Goal: Transaction & Acquisition: Purchase product/service

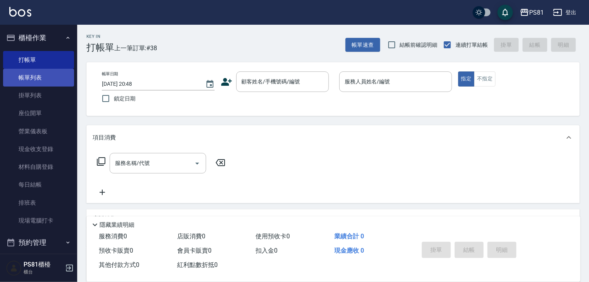
click at [49, 83] on link "帳單列表" at bounding box center [38, 78] width 71 height 18
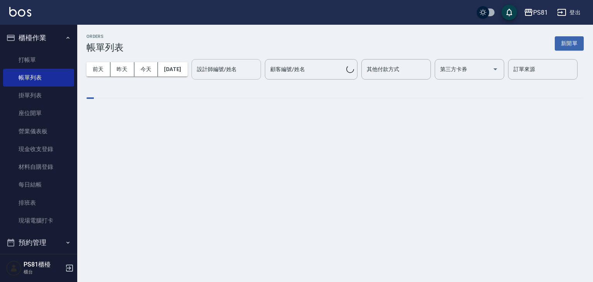
click at [195, 76] on input "設計師編號/姓名" at bounding box center [226, 69] width 62 height 14
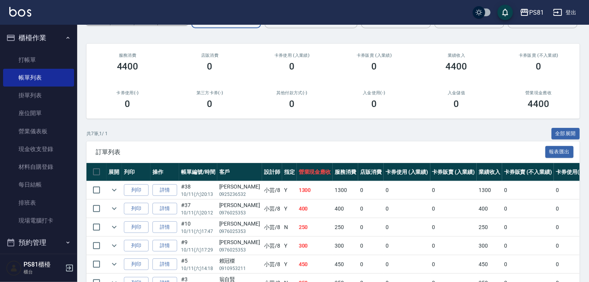
scroll to position [116, 0]
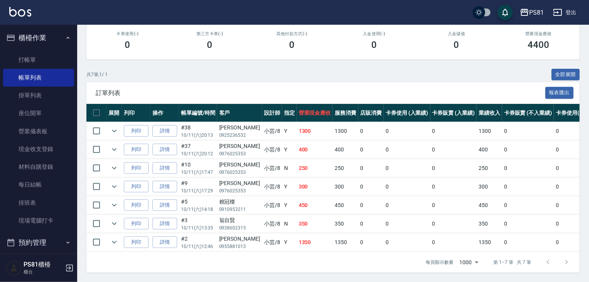
type input "小芸-8"
drag, startPoint x: 285, startPoint y: 242, endPoint x: 295, endPoint y: 243, distance: 10.0
click at [297, 233] on td "350" at bounding box center [315, 223] width 36 height 18
drag, startPoint x: 284, startPoint y: 225, endPoint x: 292, endPoint y: 211, distance: 16.6
click at [298, 214] on td "450" at bounding box center [315, 205] width 36 height 18
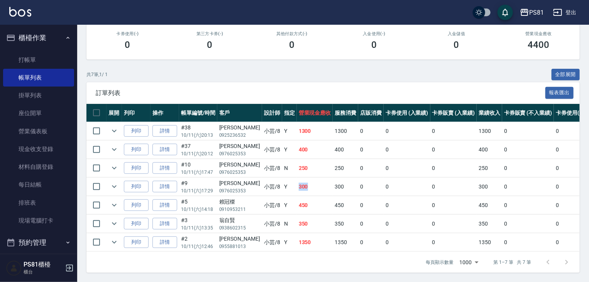
drag, startPoint x: 282, startPoint y: 203, endPoint x: 299, endPoint y: 207, distance: 16.9
click at [300, 196] on td "300" at bounding box center [315, 186] width 36 height 18
drag, startPoint x: 281, startPoint y: 184, endPoint x: 304, endPoint y: 179, distance: 23.7
click at [304, 177] on tr "列印 詳情 #10 10/11 (六) 17:47 [PERSON_NAME] 0976025353 小芸 /8 N 250 250 0 0 0 250 0 …" at bounding box center [411, 168] width 650 height 18
drag, startPoint x: 290, startPoint y: 161, endPoint x: 294, endPoint y: 164, distance: 4.7
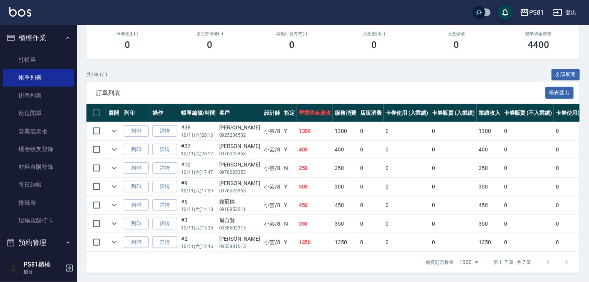
click at [297, 159] on td "400" at bounding box center [315, 149] width 36 height 18
click at [24, 59] on link "打帳單" at bounding box center [38, 60] width 71 height 18
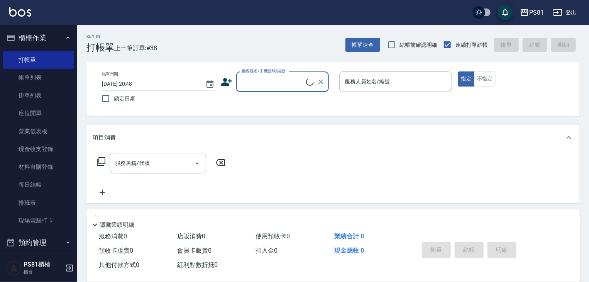
click at [78, 52] on div "Key In 打帳單 上一筆訂單:#38" at bounding box center [117, 39] width 80 height 28
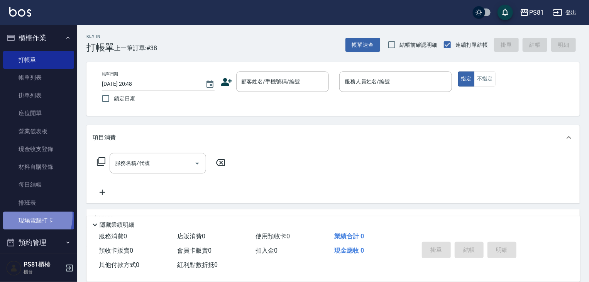
drag, startPoint x: 25, startPoint y: 216, endPoint x: 29, endPoint y: 218, distance: 5.0
click at [25, 216] on link "現場電腦打卡" at bounding box center [38, 220] width 71 height 18
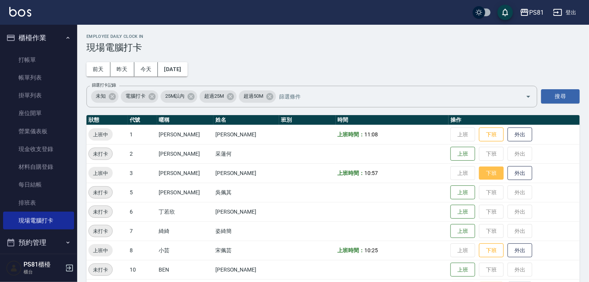
click at [485, 170] on button "下班" at bounding box center [491, 173] width 25 height 14
click at [479, 249] on button "下班" at bounding box center [491, 250] width 25 height 14
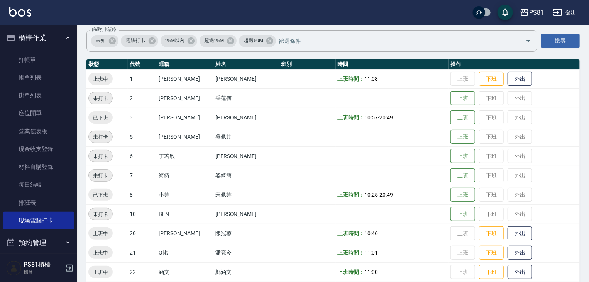
scroll to position [154, 0]
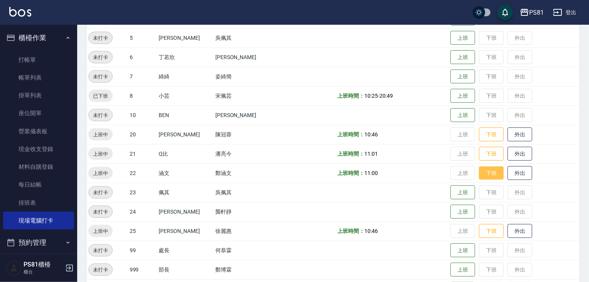
click at [479, 168] on button "下班" at bounding box center [491, 173] width 25 height 14
click at [481, 134] on button "下班" at bounding box center [491, 135] width 25 height 14
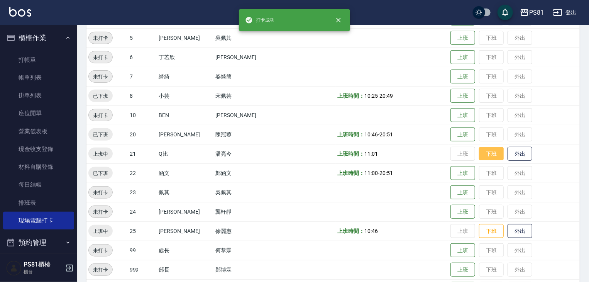
click at [487, 160] on button "下班" at bounding box center [491, 154] width 25 height 14
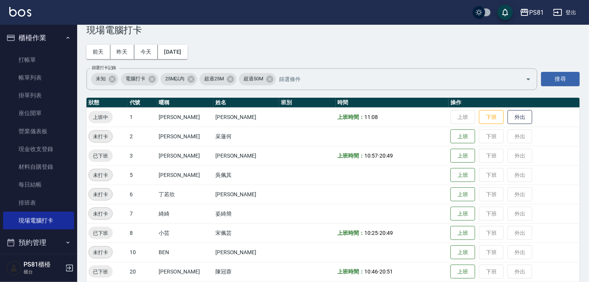
scroll to position [0, 0]
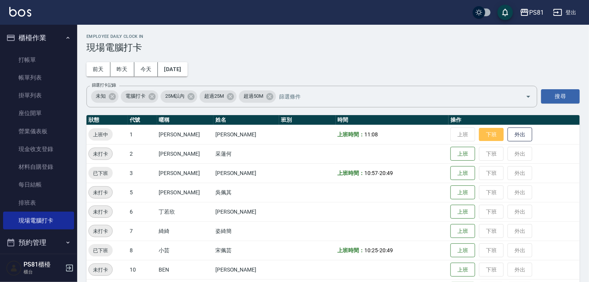
click at [479, 140] on button "下班" at bounding box center [491, 135] width 25 height 14
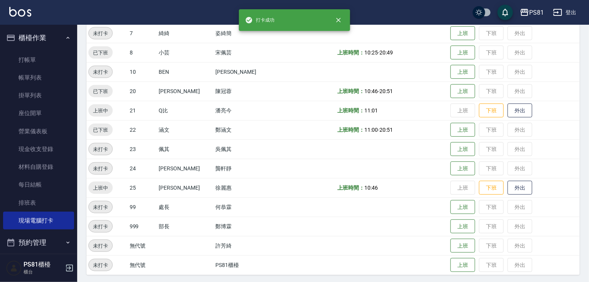
scroll to position [199, 0]
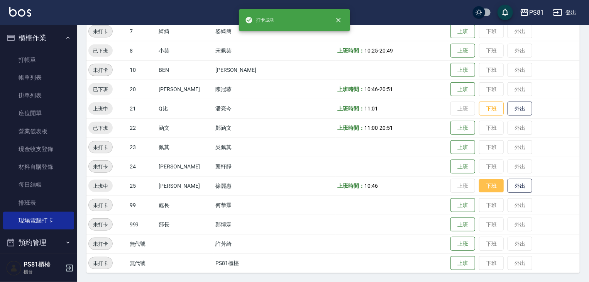
click at [480, 189] on button "下班" at bounding box center [491, 186] width 25 height 14
click at [479, 106] on button "下班" at bounding box center [491, 109] width 25 height 14
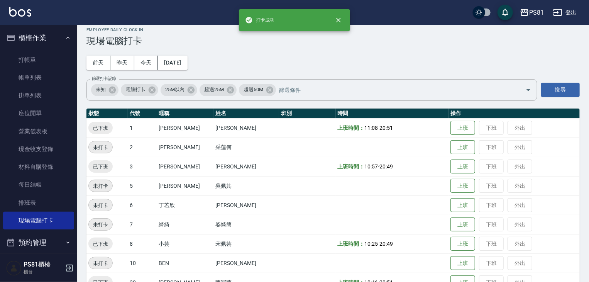
scroll to position [84, 0]
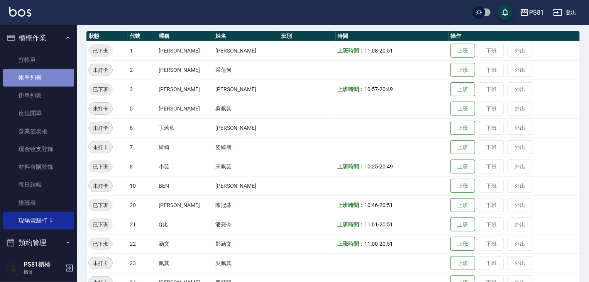
click at [49, 80] on link "帳單列表" at bounding box center [38, 78] width 71 height 18
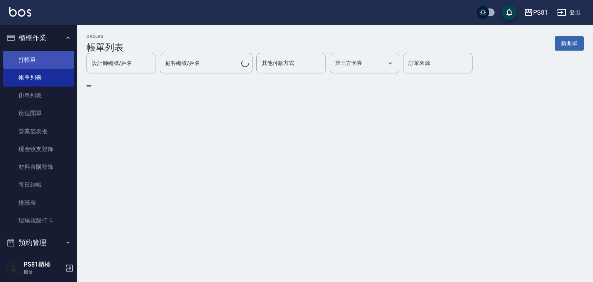
click at [54, 61] on link "打帳單" at bounding box center [38, 60] width 71 height 18
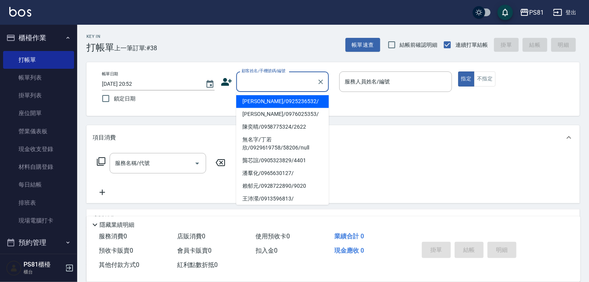
click at [264, 86] on input "顧客姓名/手機號碼/編號" at bounding box center [277, 82] width 74 height 14
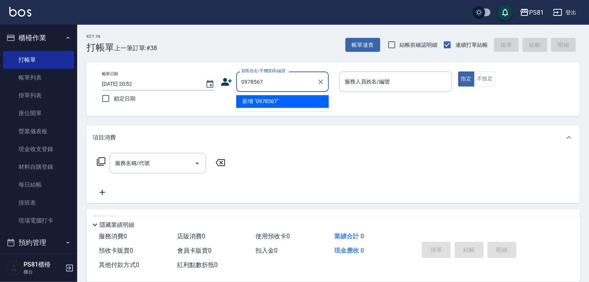
type input "0978567"
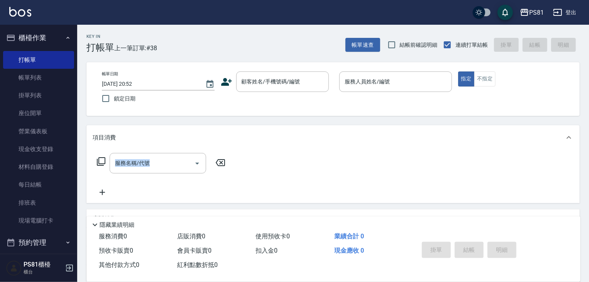
drag, startPoint x: 504, startPoint y: 160, endPoint x: 325, endPoint y: -34, distance: 263.5
click at [325, 0] on html "PS81 登出 櫃檯作業 打帳單 帳單列表 掛單列表 座位開單 營業儀表板 現金收支登錄 材料自購登錄 每日結帳 排班表 現場電腦打卡 預約管理 預約管理 單…" at bounding box center [294, 187] width 589 height 375
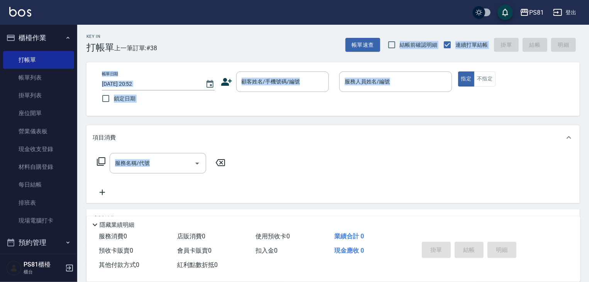
click at [227, 84] on icon at bounding box center [226, 82] width 11 height 8
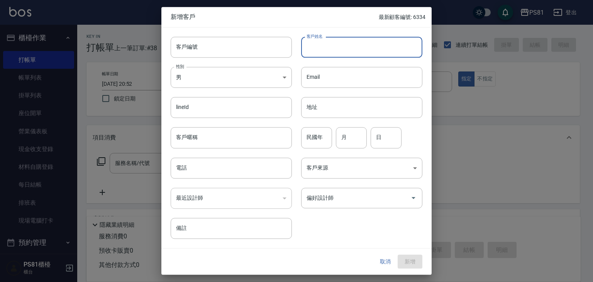
click at [387, 46] on input "客戶姓名" at bounding box center [361, 47] width 121 height 21
type input "[PERSON_NAME]"
click at [233, 85] on body "PS81 登出 櫃檯作業 打帳單 帳單列表 掛單列表 座位開單 營業儀表板 現金收支登錄 材料自購登錄 每日結帳 排班表 現場電腦打卡 預約管理 預約管理 單…" at bounding box center [296, 187] width 593 height 375
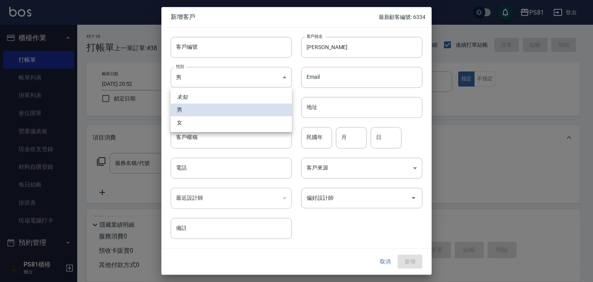
click at [213, 119] on li "女" at bounding box center [231, 122] width 121 height 13
type input "[DEMOGRAPHIC_DATA]"
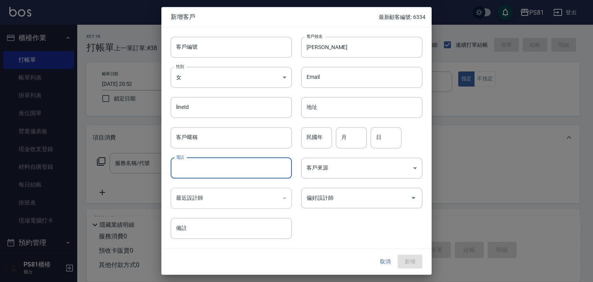
click at [219, 165] on input "電話" at bounding box center [231, 167] width 121 height 21
type input "0978567626"
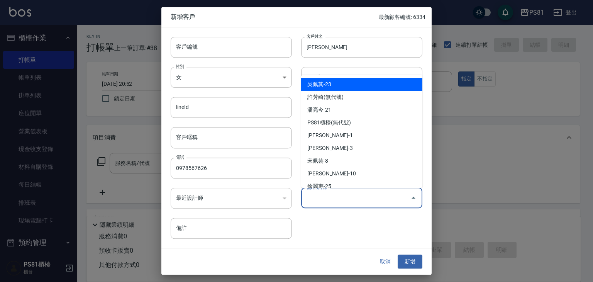
click at [329, 195] on input "偏好設計師" at bounding box center [355, 198] width 103 height 14
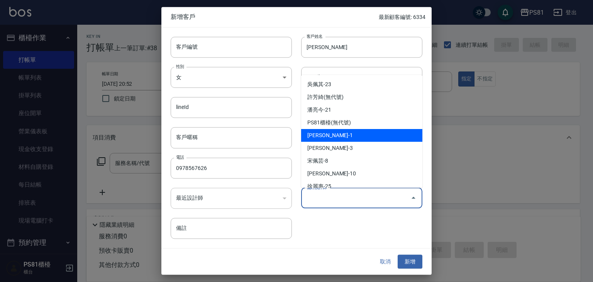
click at [332, 130] on li "[PERSON_NAME]-1" at bounding box center [361, 135] width 121 height 13
type input "[PERSON_NAME]"
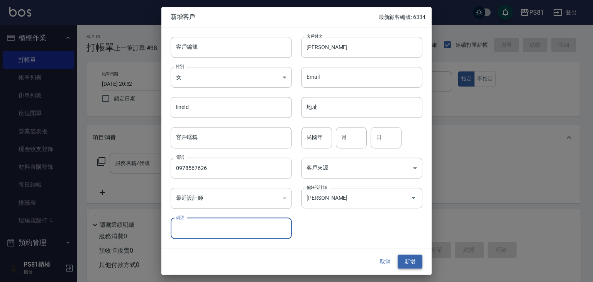
click at [409, 267] on button "新增" at bounding box center [409, 261] width 25 height 14
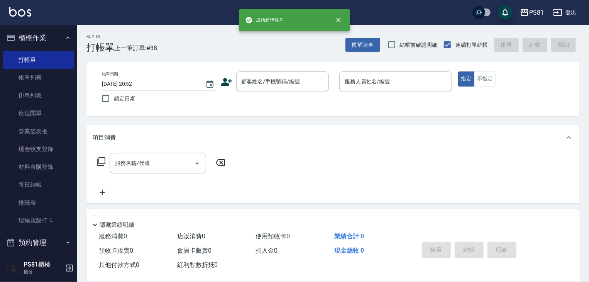
drag, startPoint x: 260, startPoint y: 82, endPoint x: 565, endPoint y: 113, distance: 306.3
click at [261, 84] on input "顧客姓名/手機號碼/編號" at bounding box center [277, 82] width 74 height 14
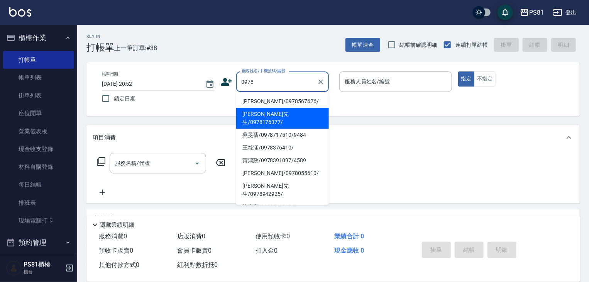
click at [264, 98] on li "[PERSON_NAME]/0978567626/" at bounding box center [282, 101] width 93 height 13
type input "[PERSON_NAME]/0978567626/"
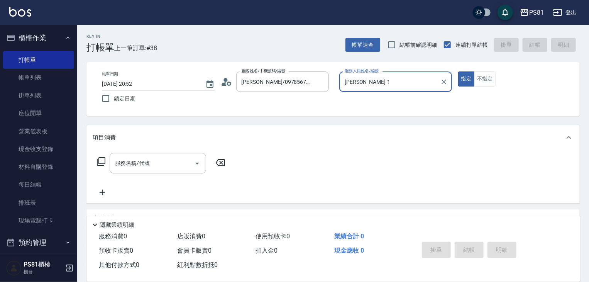
type input "[PERSON_NAME]-1"
click at [157, 165] on input "服務名稱/代號" at bounding box center [152, 163] width 78 height 14
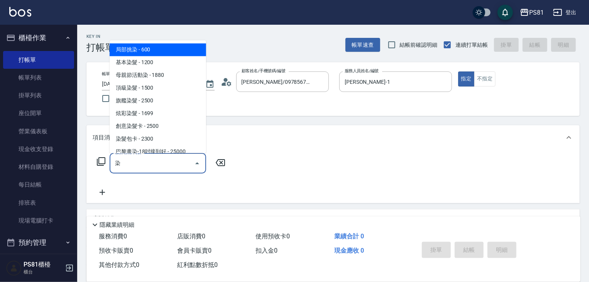
click at [158, 101] on span "旗艦染髮 - 2500" at bounding box center [158, 100] width 96 height 13
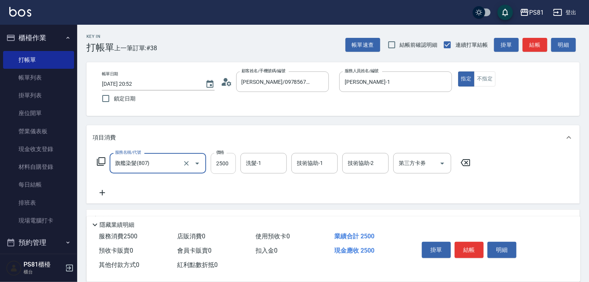
type input "旗艦染髮(807)"
click at [228, 165] on input "2500" at bounding box center [223, 163] width 25 height 21
type input "2880"
click at [103, 196] on icon at bounding box center [102, 192] width 19 height 9
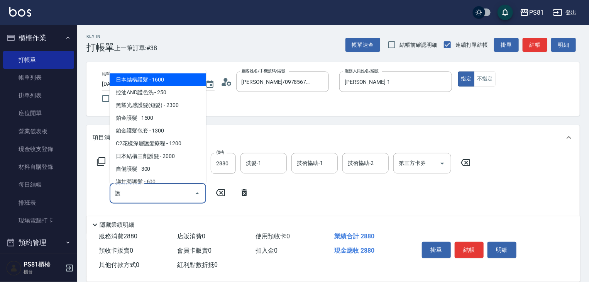
click at [134, 81] on span "日本結構護髮 - 1600" at bounding box center [158, 79] width 96 height 13
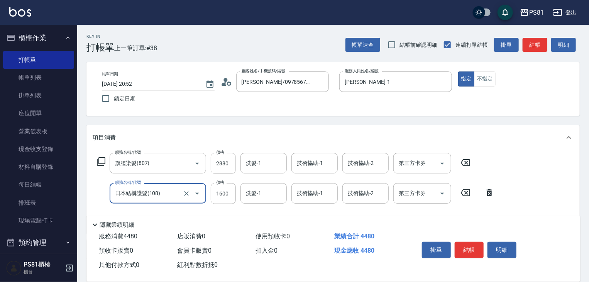
type input "日本結構護髮(108)"
click at [220, 164] on input "2880" at bounding box center [223, 163] width 25 height 21
click at [223, 159] on input "2880" at bounding box center [223, 163] width 25 height 21
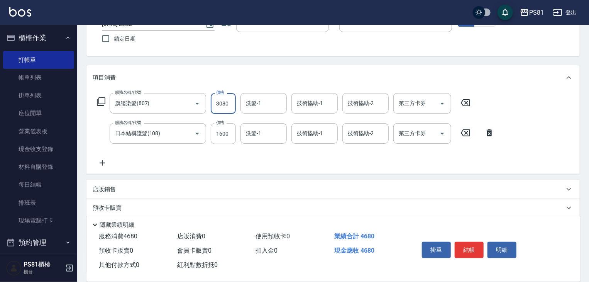
scroll to position [124, 0]
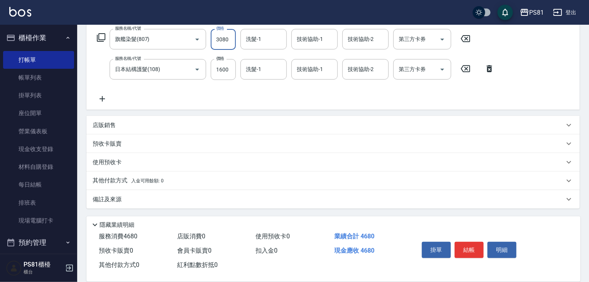
type input "3080"
click at [114, 181] on p "其他付款方式 入金可用餘額: 0" at bounding box center [128, 180] width 71 height 8
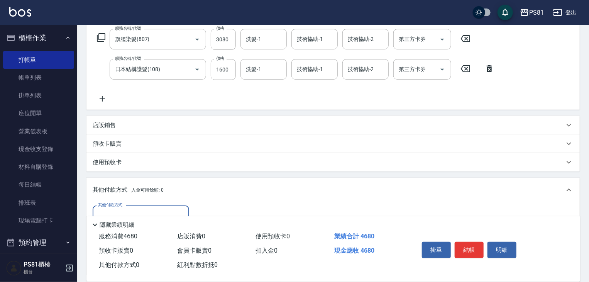
scroll to position [0, 0]
click at [119, 207] on label "其他付款方式" at bounding box center [110, 205] width 24 height 6
click at [119, 209] on input "其他付款方式" at bounding box center [141, 216] width 90 height 14
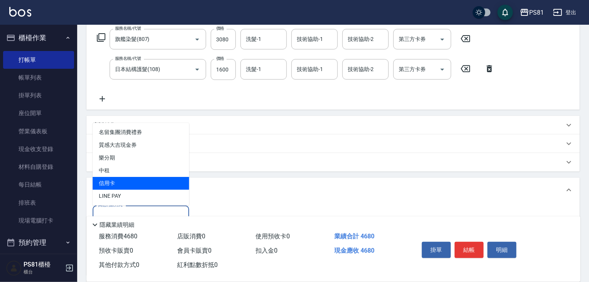
click at [113, 182] on span "信用卡" at bounding box center [141, 183] width 96 height 13
type input "信用卡"
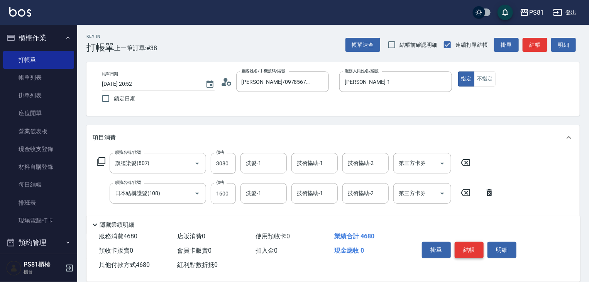
type input "4680"
click at [470, 245] on button "結帳" at bounding box center [468, 249] width 29 height 16
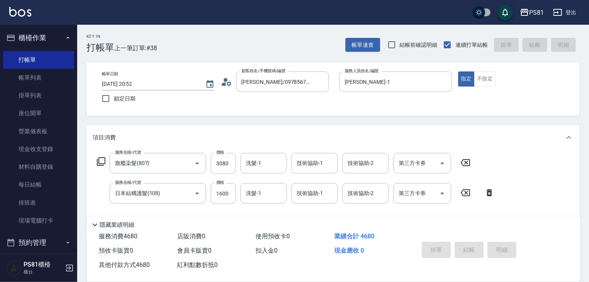
type input "[DATE] 20:54"
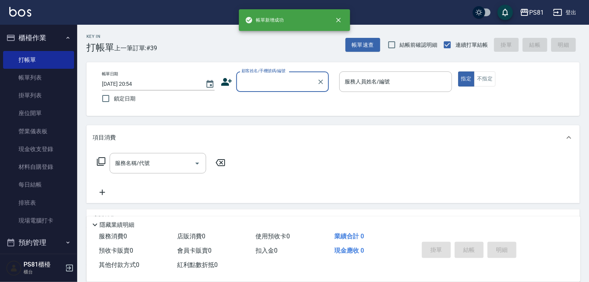
click at [281, 80] on input "顧客姓名/手機號碼/編號" at bounding box center [277, 82] width 74 height 14
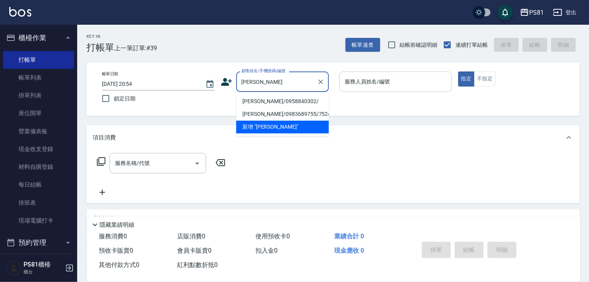
click at [383, 90] on div "服務人員姓名/編號" at bounding box center [395, 81] width 113 height 20
type input "[PERSON_NAME]"
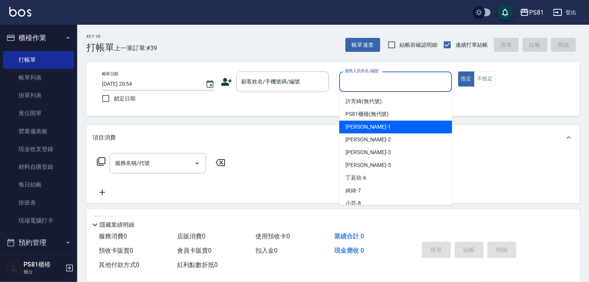
click at [363, 123] on div "[PERSON_NAME] -1" at bounding box center [395, 126] width 113 height 13
type input "[PERSON_NAME]-1"
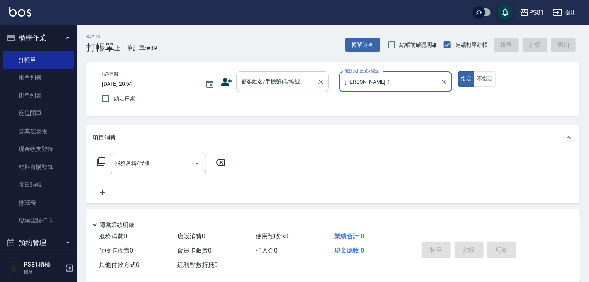
click at [271, 81] on input "顧客姓名/手機號碼/編號" at bounding box center [277, 82] width 74 height 14
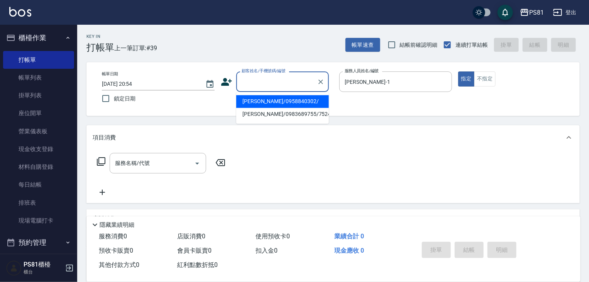
click at [268, 103] on li "[PERSON_NAME]/0958840302/" at bounding box center [282, 101] width 93 height 13
type input "[PERSON_NAME]/0958840302/"
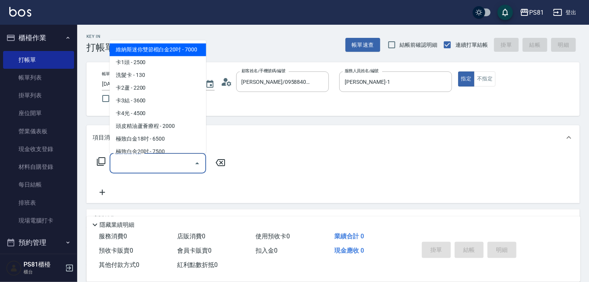
click at [181, 162] on input "服務名稱/代號" at bounding box center [152, 163] width 78 height 14
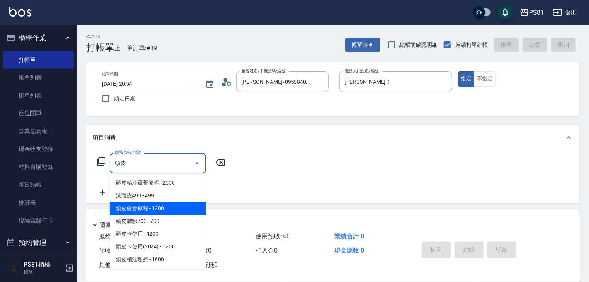
type input "投"
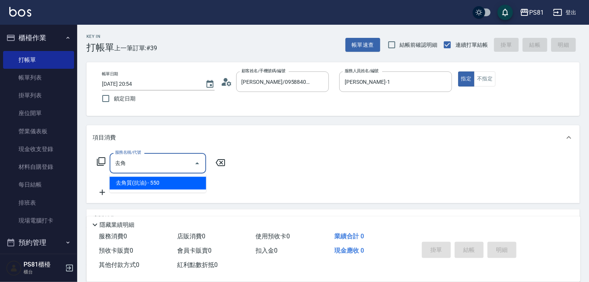
click at [148, 179] on span "去角質(抗油) - 550" at bounding box center [158, 183] width 96 height 13
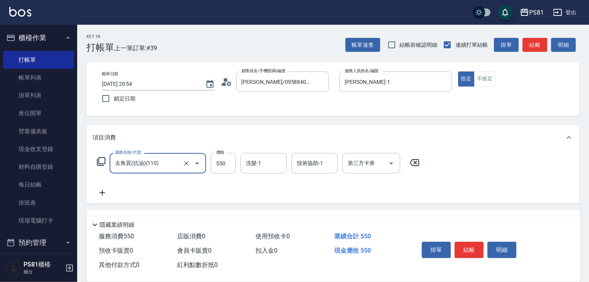
type input "去角質(抗油)(110)"
click at [101, 189] on icon at bounding box center [102, 192] width 19 height 9
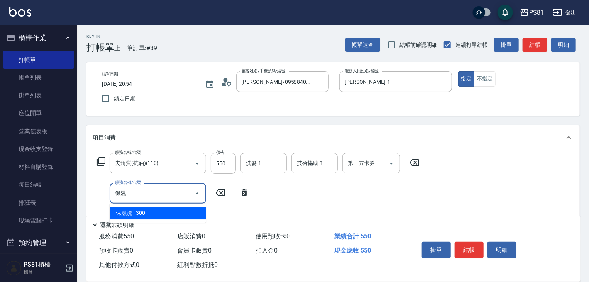
click at [125, 215] on span "保濕洗 - 300" at bounding box center [158, 212] width 96 height 13
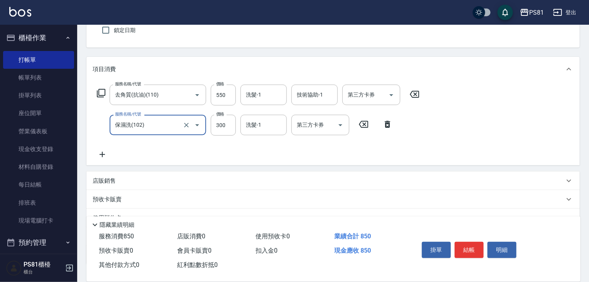
scroll to position [77, 0]
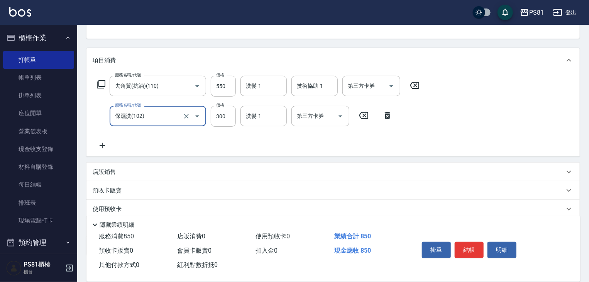
type input "保濕洗(102)"
click at [98, 144] on icon at bounding box center [102, 145] width 19 height 9
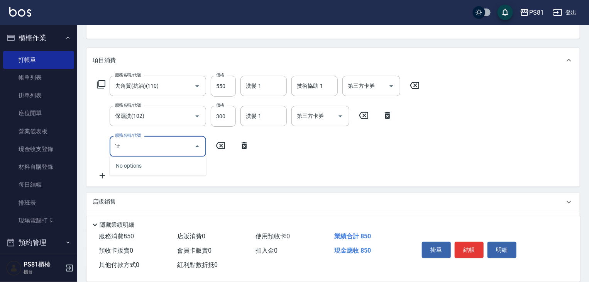
type input "'"
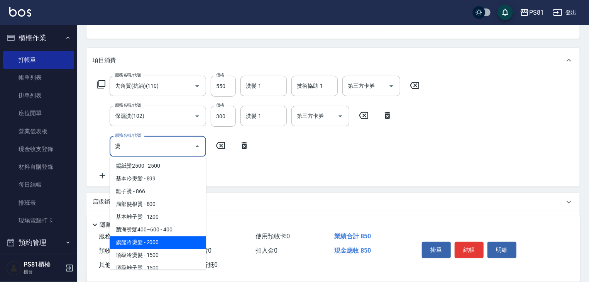
click at [159, 243] on span "旗艦冷燙髮 - 2000" at bounding box center [158, 242] width 96 height 13
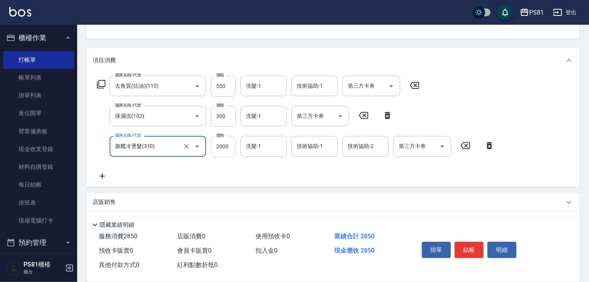
type input "旗艦冷燙髮(310)"
drag, startPoint x: 213, startPoint y: 152, endPoint x: 211, endPoint y: 159, distance: 6.7
click at [212, 152] on input "2000" at bounding box center [223, 146] width 25 height 21
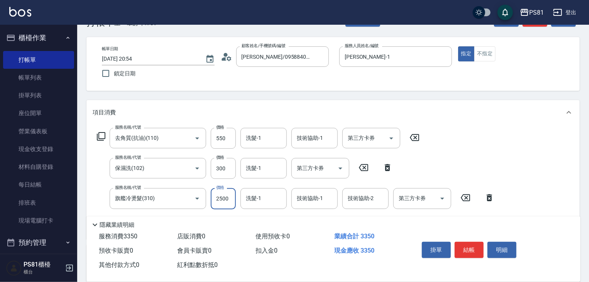
scroll to position [39, 0]
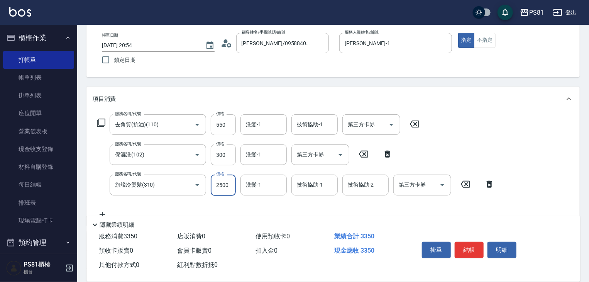
type input "2500"
click at [249, 156] on input "洗髮-1" at bounding box center [263, 155] width 39 height 14
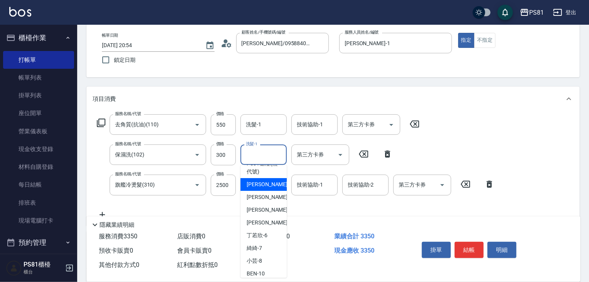
scroll to position [77, 0]
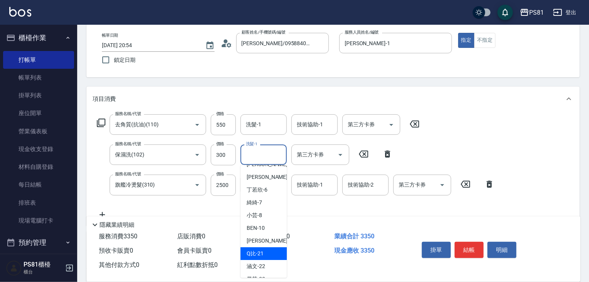
click at [266, 255] on div "Q比 -21" at bounding box center [263, 253] width 46 height 13
type input "Q比-21"
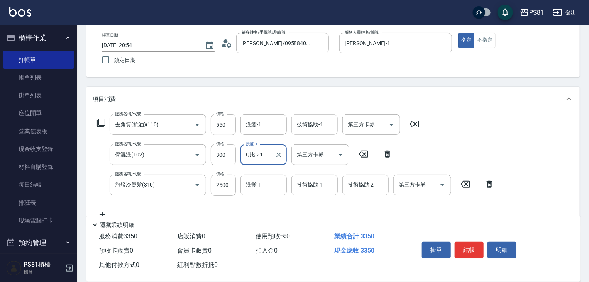
click at [304, 127] on input "技術協助-1" at bounding box center [314, 125] width 39 height 14
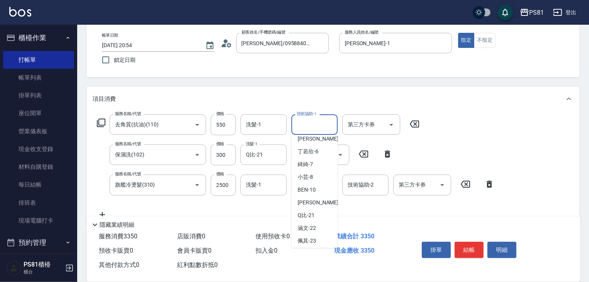
scroll to position [126, 0]
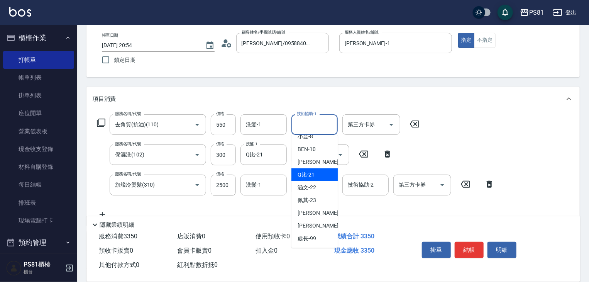
click at [313, 176] on span "Q比 -21" at bounding box center [305, 175] width 17 height 8
type input "Q比-21"
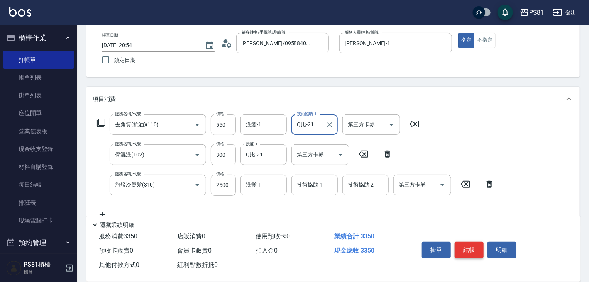
click at [461, 245] on button "結帳" at bounding box center [468, 249] width 29 height 16
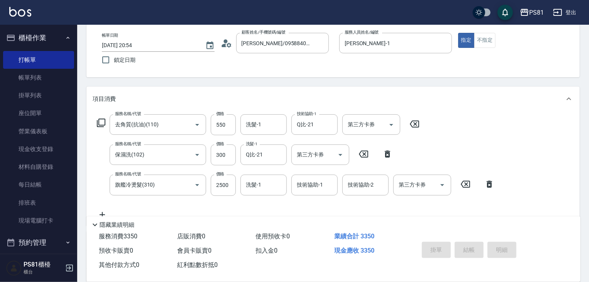
type input "[DATE] 20:56"
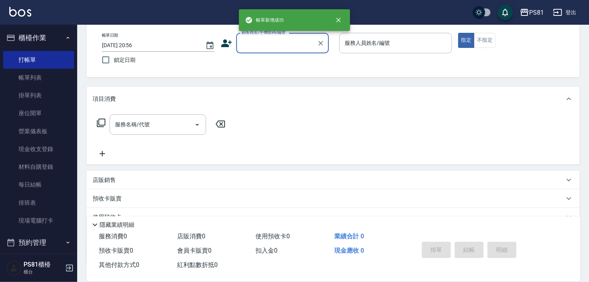
drag, startPoint x: 45, startPoint y: 80, endPoint x: 338, endPoint y: 121, distance: 296.0
click at [45, 80] on link "帳單列表" at bounding box center [38, 78] width 71 height 18
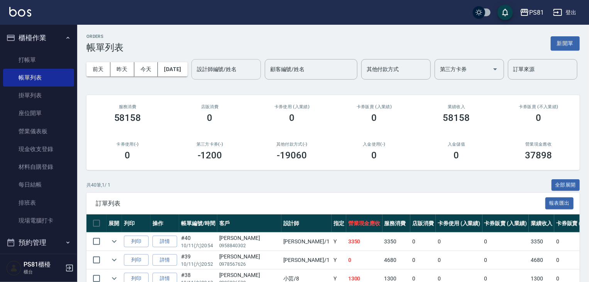
click at [191, 79] on div "設計師編號/姓名" at bounding box center [225, 69] width 69 height 20
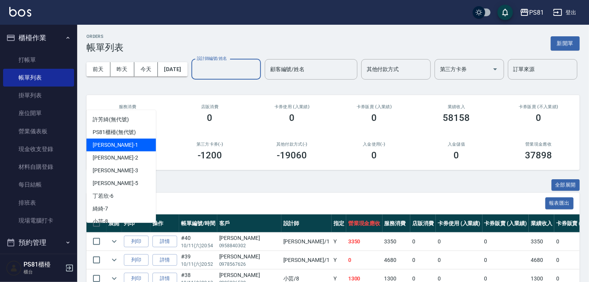
click at [125, 144] on div "[PERSON_NAME] -1" at bounding box center [120, 144] width 69 height 13
type input "[PERSON_NAME]-1"
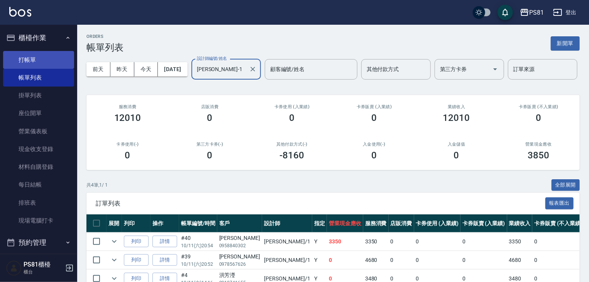
click at [43, 61] on link "打帳單" at bounding box center [38, 60] width 71 height 18
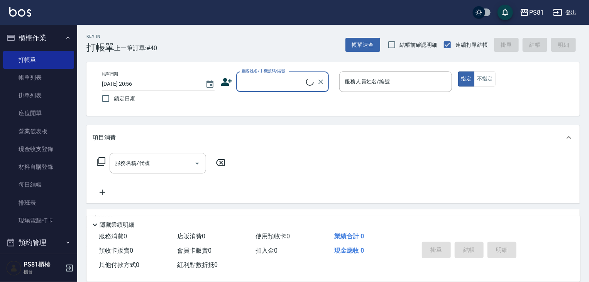
click at [273, 84] on input "顧客姓名/手機號碼/編號" at bounding box center [273, 82] width 66 height 14
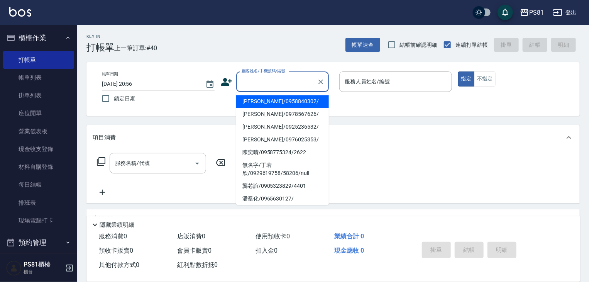
click at [269, 99] on li "[PERSON_NAME]/0958840302/" at bounding box center [282, 101] width 93 height 13
type input "[PERSON_NAME]/0958840302/"
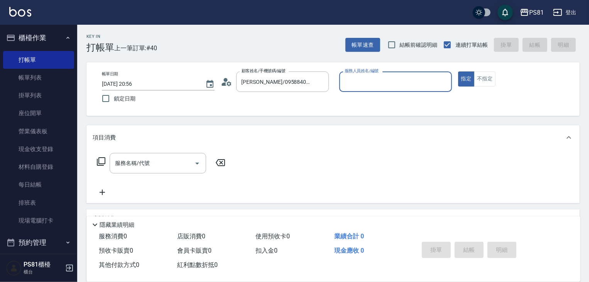
click at [386, 76] on input "服務人員姓名/編號" at bounding box center [396, 82] width 106 height 14
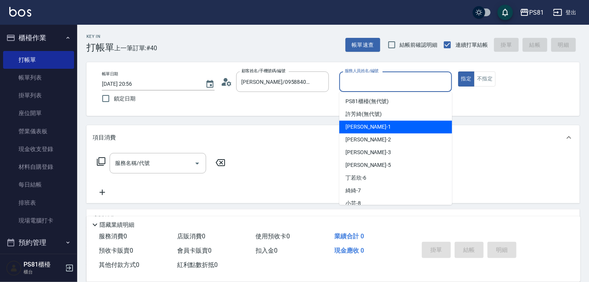
click at [369, 122] on div "[PERSON_NAME] -1" at bounding box center [395, 126] width 113 height 13
type input "[PERSON_NAME]-1"
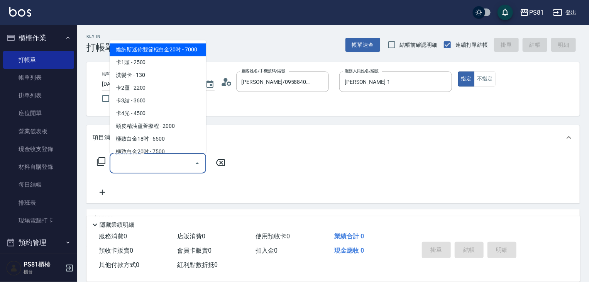
click at [182, 159] on input "服務名稱/代號" at bounding box center [152, 163] width 78 height 14
click at [171, 86] on span "C級洗剪400 - 400" at bounding box center [158, 87] width 96 height 13
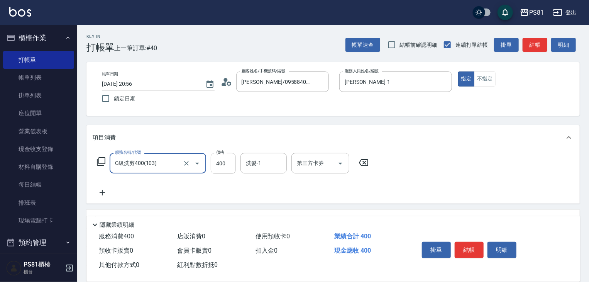
type input "C級洗剪400(103)"
drag, startPoint x: 231, startPoint y: 166, endPoint x: 482, endPoint y: 120, distance: 254.9
click at [232, 166] on input "400" at bounding box center [223, 163] width 25 height 21
type input "500"
click at [464, 241] on button "結帳" at bounding box center [468, 249] width 29 height 16
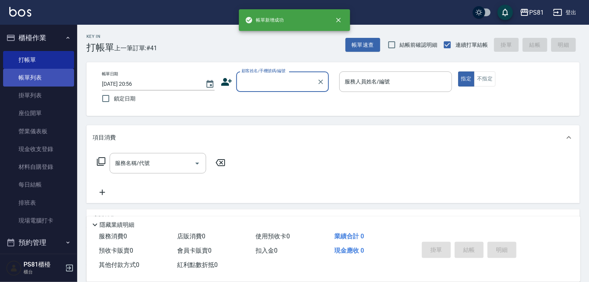
click at [34, 74] on link "帳單列表" at bounding box center [38, 78] width 71 height 18
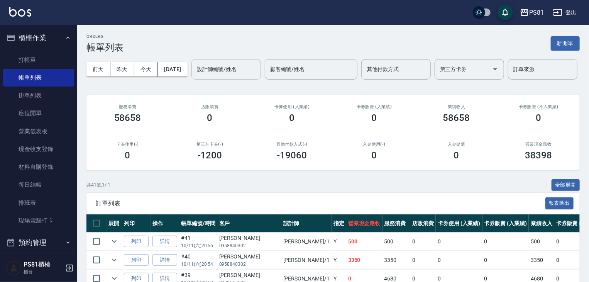
click at [195, 76] on input "設計師編號/姓名" at bounding box center [226, 69] width 62 height 14
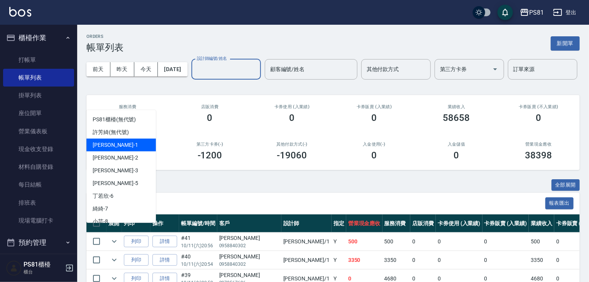
click at [132, 141] on div "[PERSON_NAME] -1" at bounding box center [120, 144] width 69 height 13
type input "[PERSON_NAME]-1"
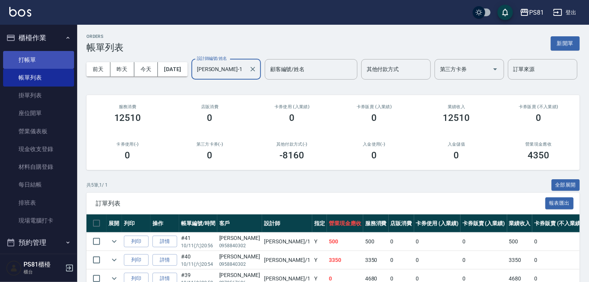
click at [44, 57] on link "打帳單" at bounding box center [38, 60] width 71 height 18
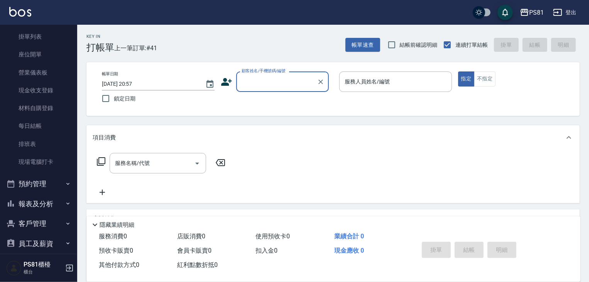
scroll to position [107, 0]
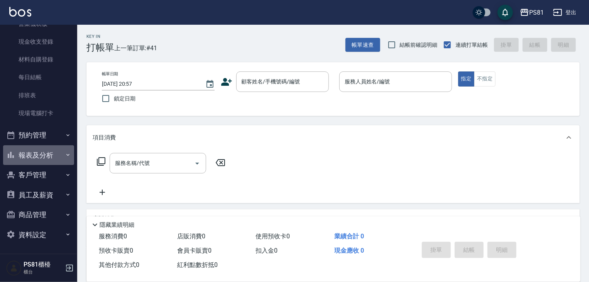
click at [56, 155] on button "報表及分析" at bounding box center [38, 155] width 71 height 20
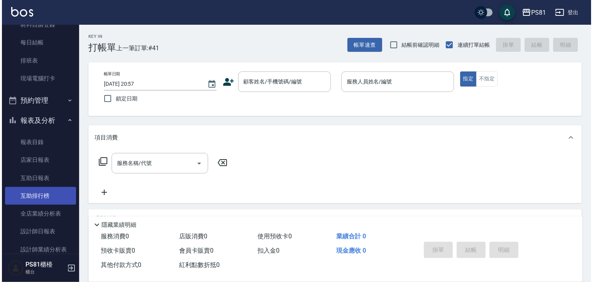
scroll to position [223, 0]
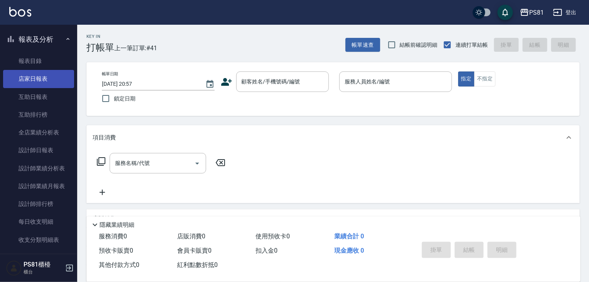
click at [45, 81] on link "店家日報表" at bounding box center [38, 79] width 71 height 18
